Goal: Download file/media

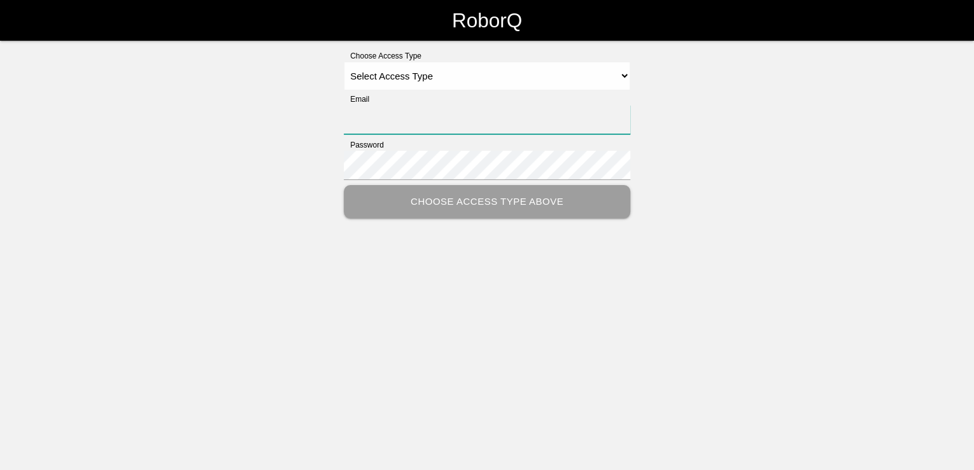
type input "[PERSON_NAME][EMAIL_ADDRESS][PERSON_NAME][DOMAIN_NAME]"
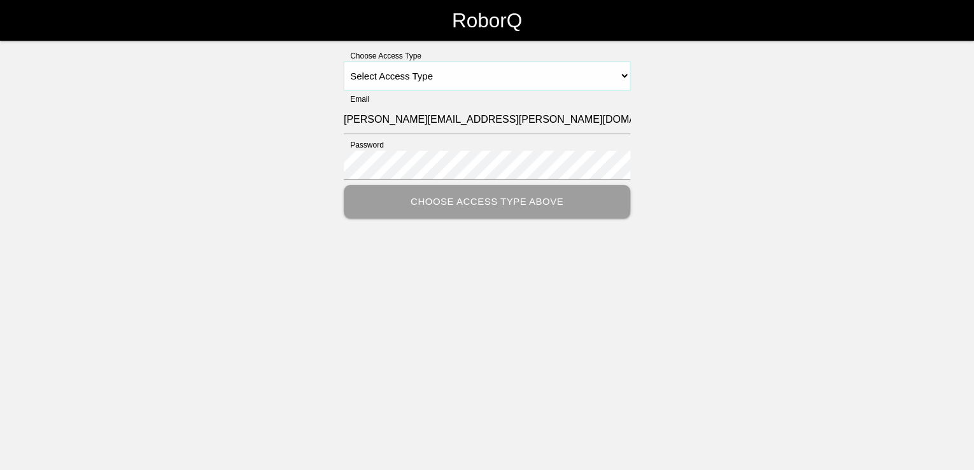
click at [626, 69] on select "Select Access Type Admin Customer Supervisor Worker" at bounding box center [487, 76] width 286 height 29
select select "Customer"
click at [344, 62] on select "Select Access Type Admin Customer Supervisor Worker" at bounding box center [487, 76] width 286 height 29
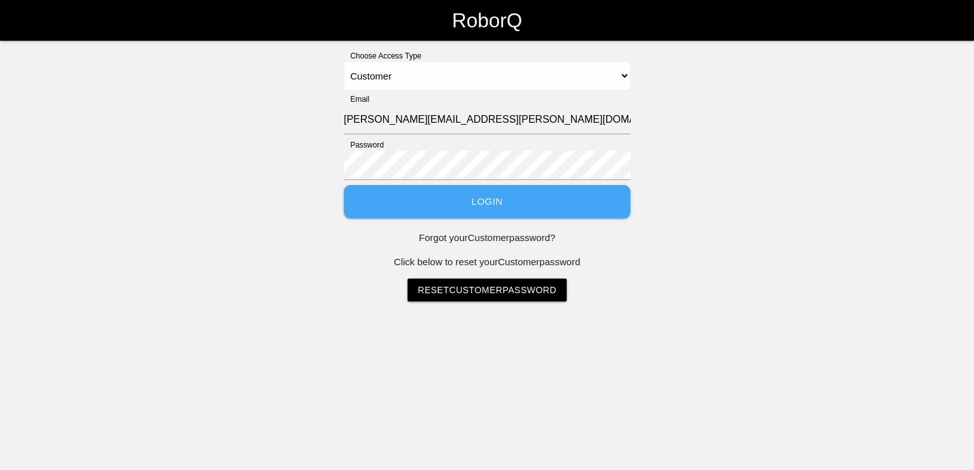
click at [496, 205] on button "Login" at bounding box center [487, 202] width 286 height 34
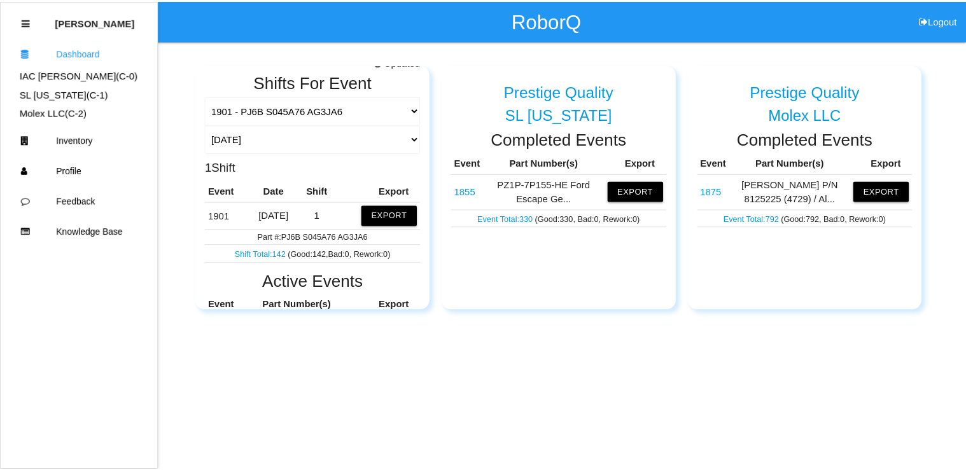
scroll to position [153, 0]
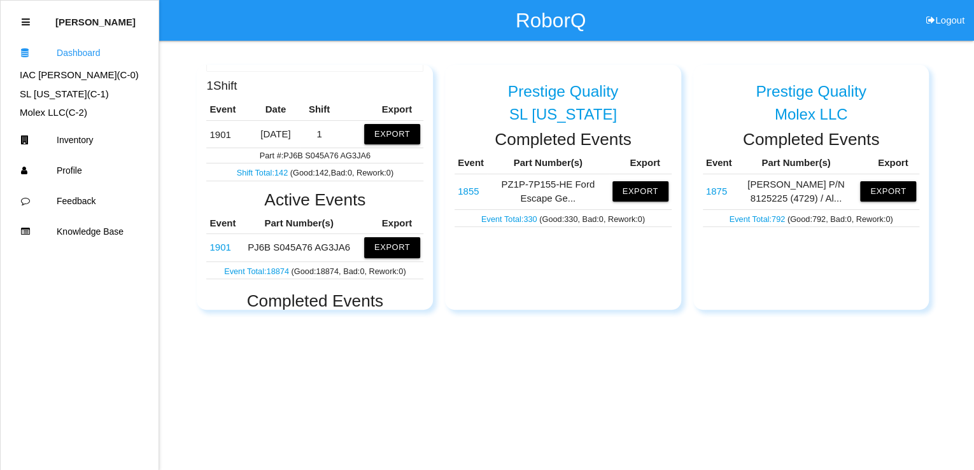
click at [223, 246] on link "1901" at bounding box center [219, 247] width 21 height 11
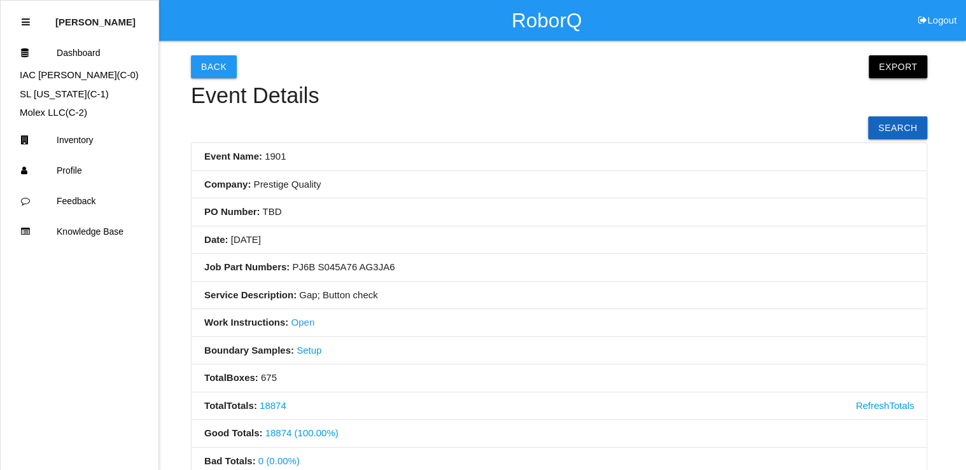
click at [895, 64] on button "Export" at bounding box center [898, 66] width 59 height 23
click at [906, 69] on link "Export Excel" at bounding box center [886, 69] width 73 height 29
